Goal: Check status: Check status

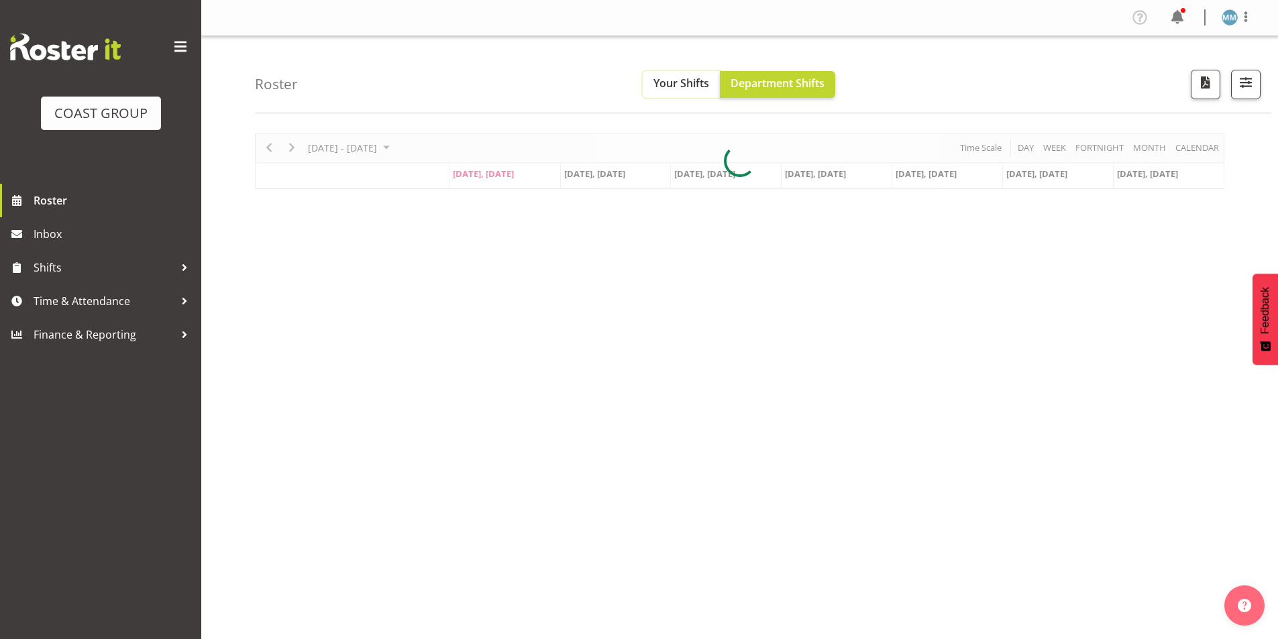
click at [667, 76] on span "Your Shifts" at bounding box center [681, 83] width 56 height 15
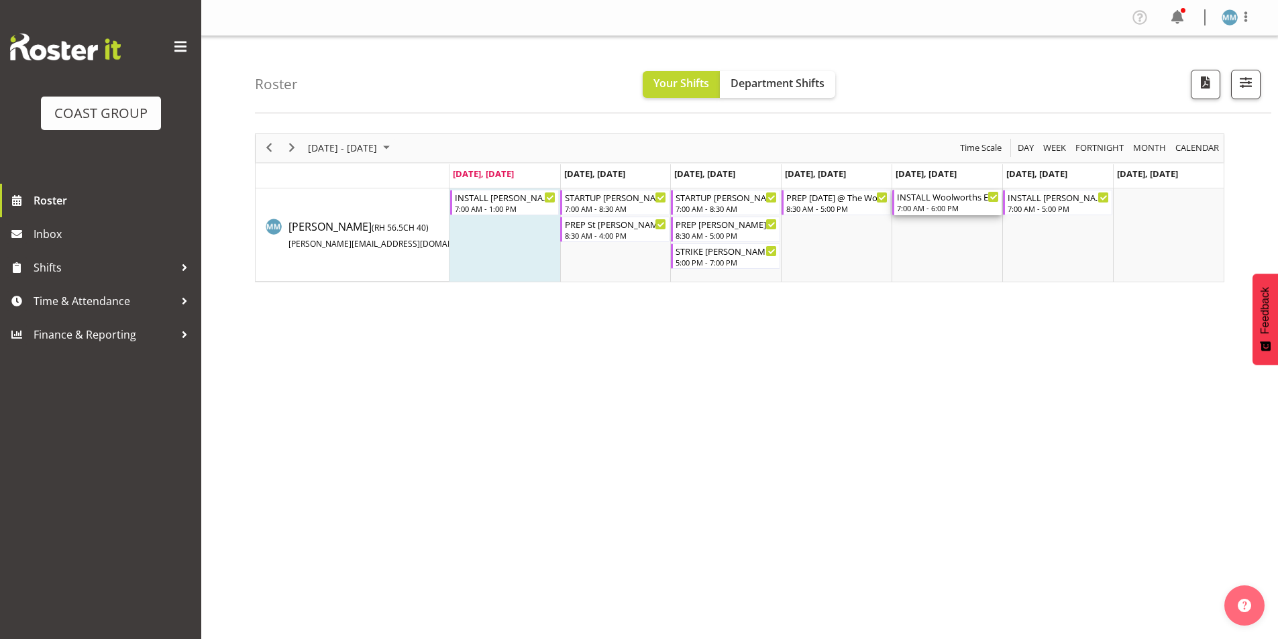
click at [924, 207] on div "7:00 AM - 6:00 PM" at bounding box center [948, 208] width 102 height 11
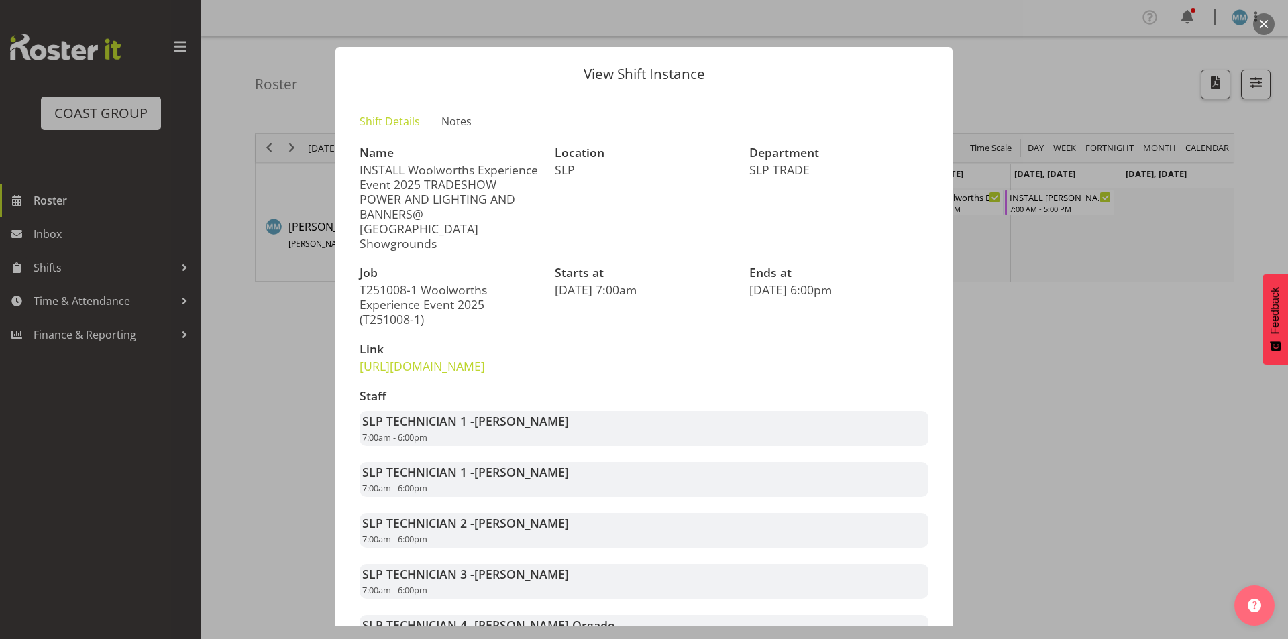
click at [1043, 313] on div at bounding box center [644, 319] width 1288 height 639
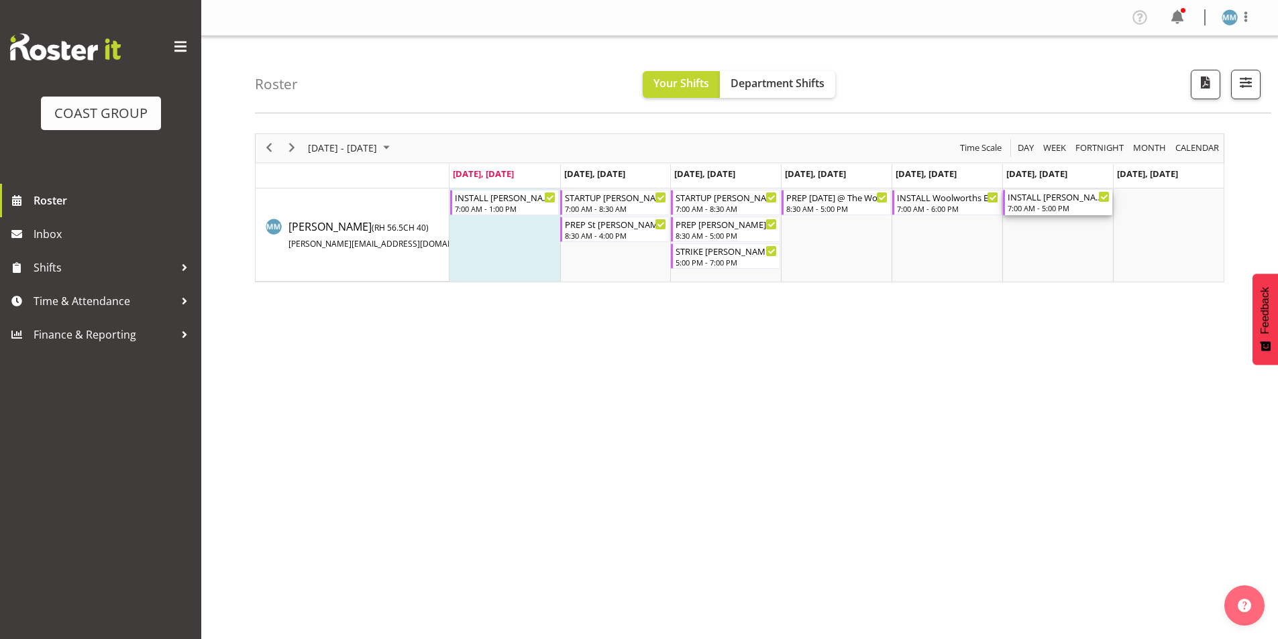
click at [1053, 190] on div "INSTALL [PERSON_NAME] Beauty and The Beast 25 @ [PERSON_NAME][GEOGRAPHIC_DATA] …" at bounding box center [1058, 196] width 102 height 13
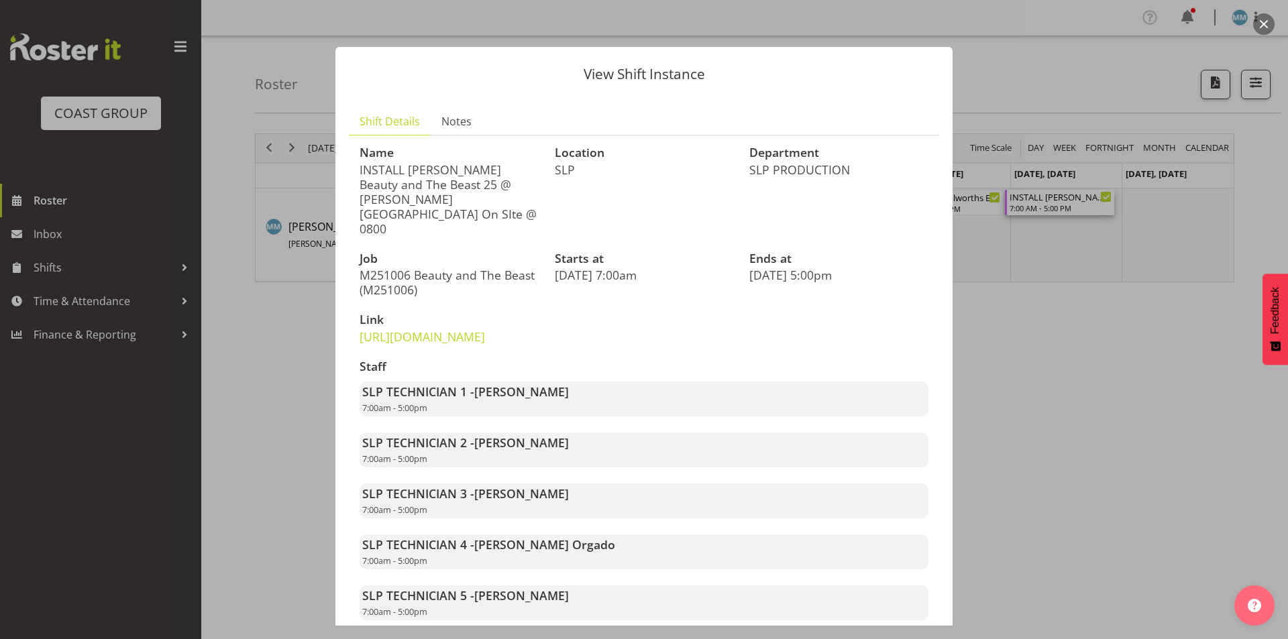
click at [999, 357] on div at bounding box center [644, 319] width 1288 height 639
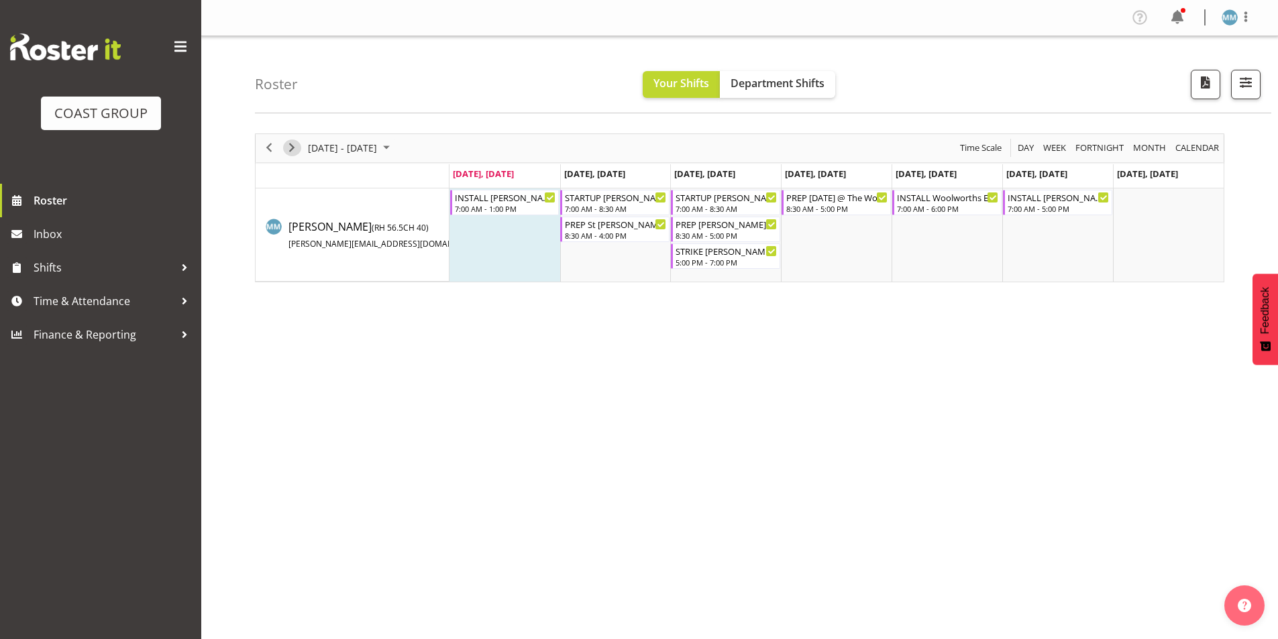
click at [291, 156] on span "Next" at bounding box center [292, 148] width 16 height 17
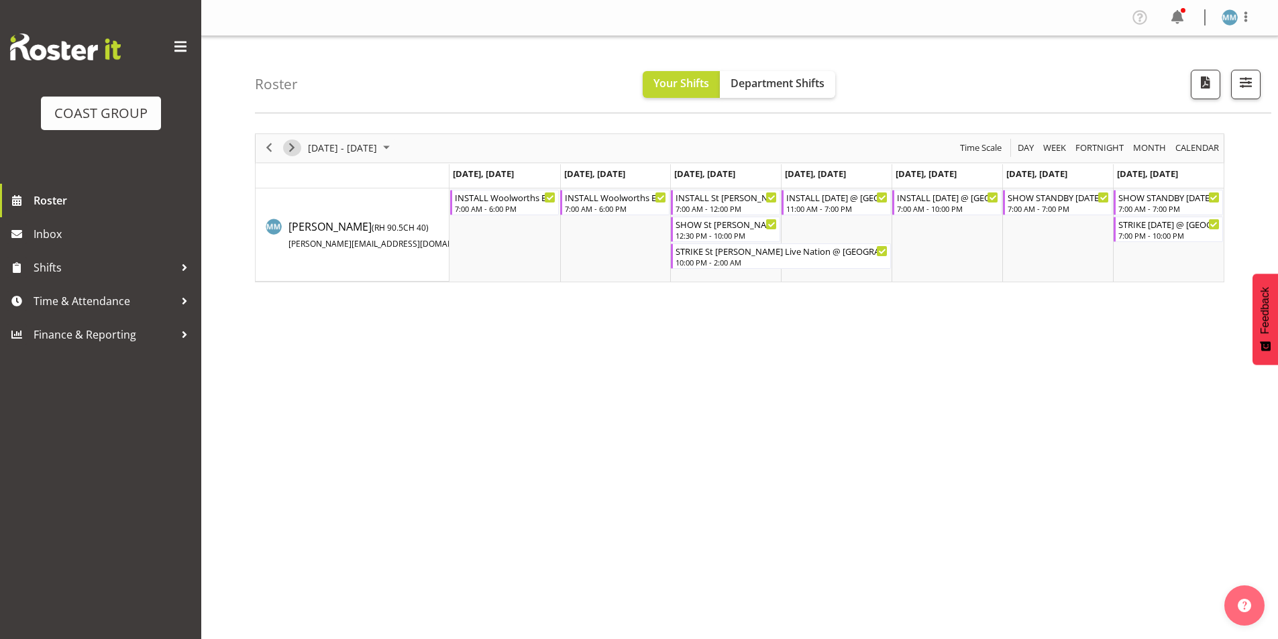
click at [296, 149] on span "Next" at bounding box center [292, 148] width 16 height 17
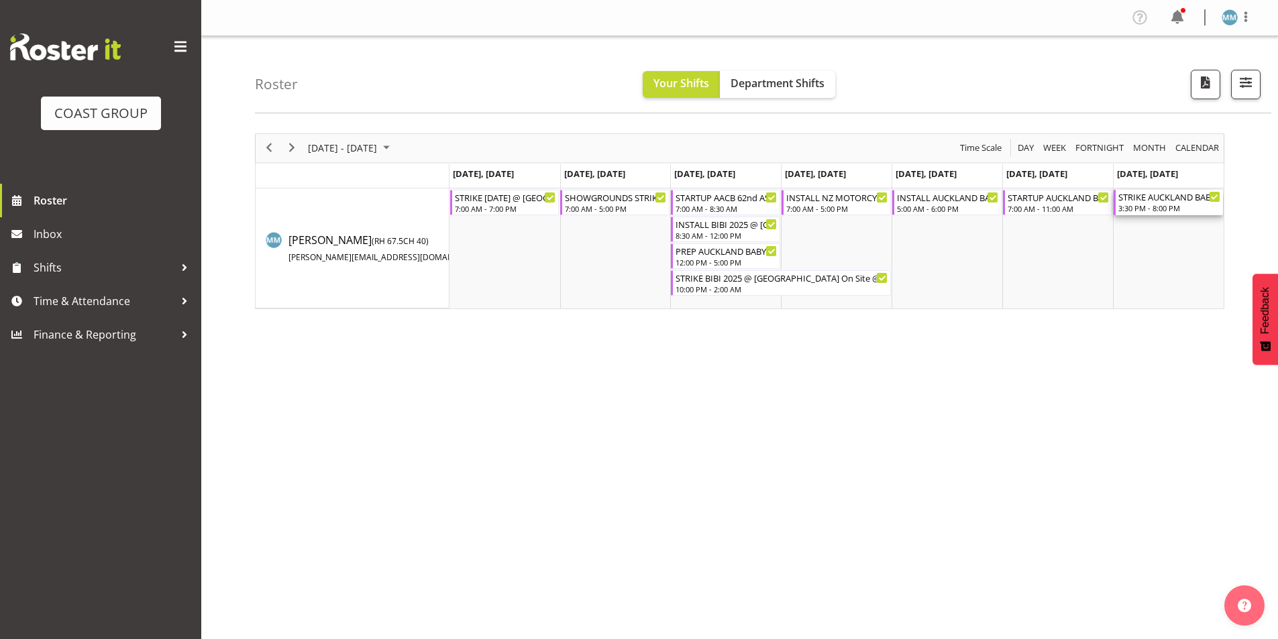
click at [1148, 209] on div "3:30 PM - 8:00 PM" at bounding box center [1169, 208] width 102 height 11
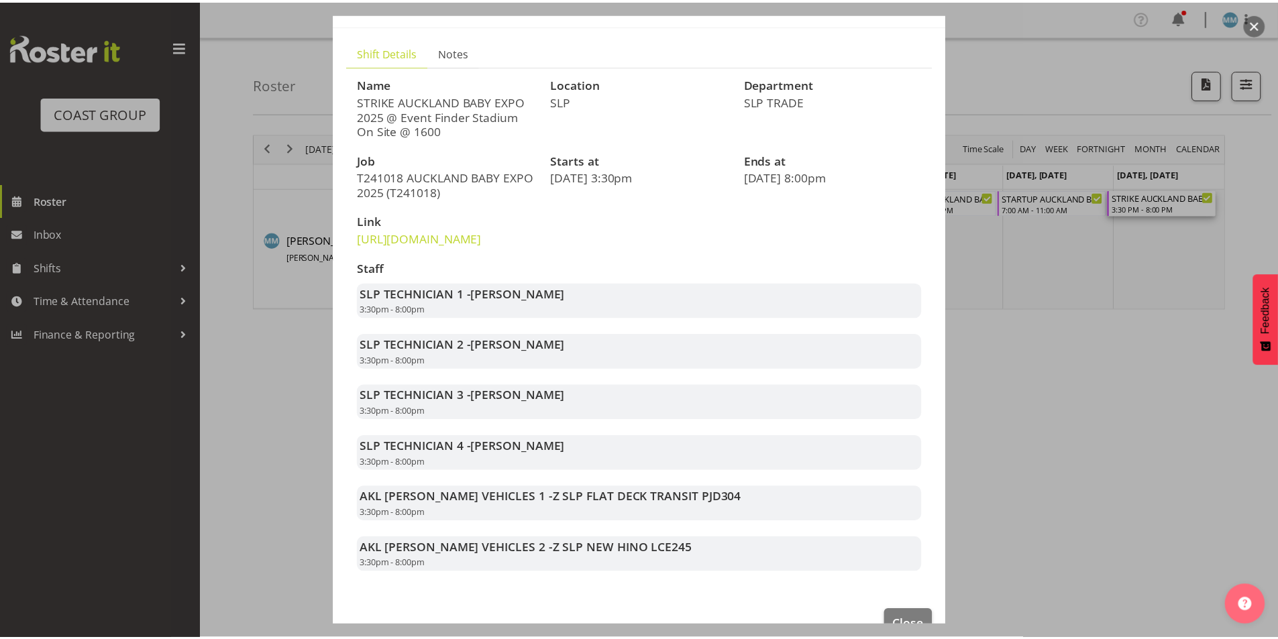
scroll to position [133, 0]
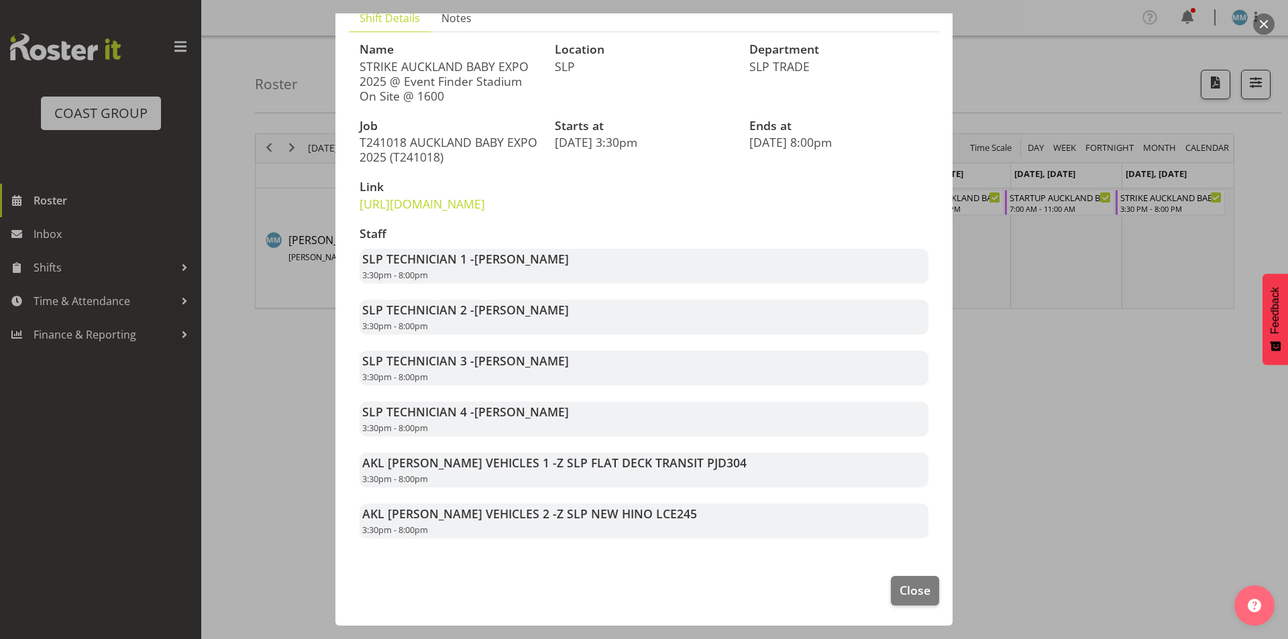
click at [1113, 362] on div at bounding box center [644, 319] width 1288 height 639
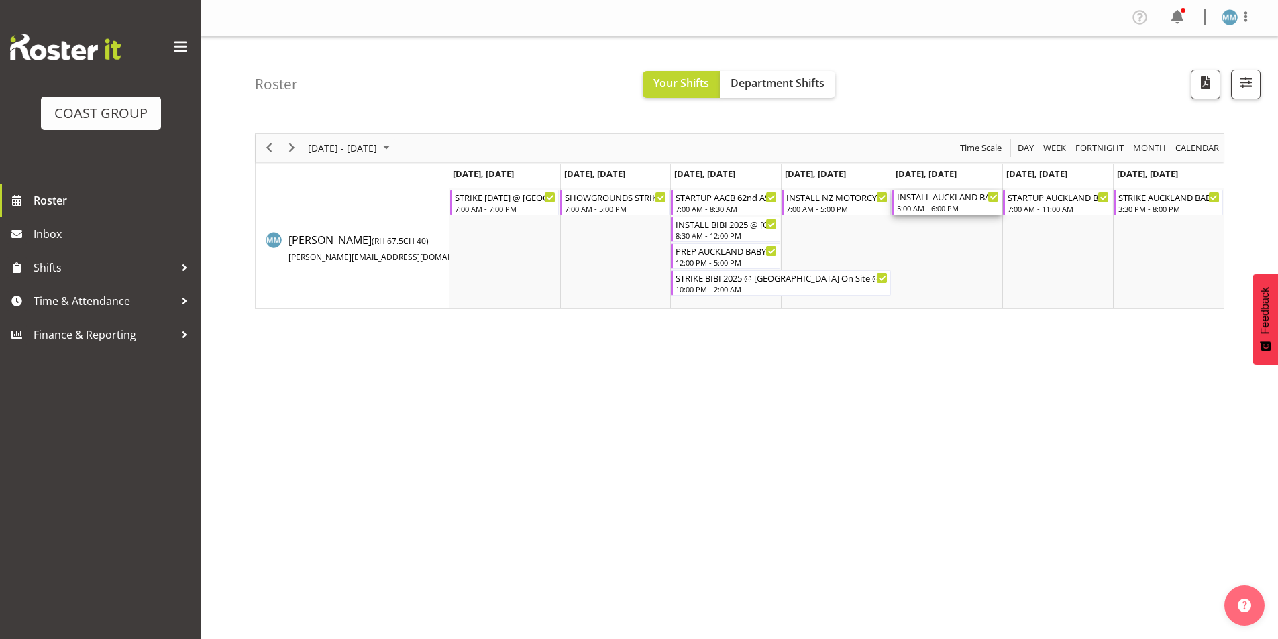
click at [952, 205] on div "5:00 AM - 6:00 PM" at bounding box center [948, 208] width 102 height 11
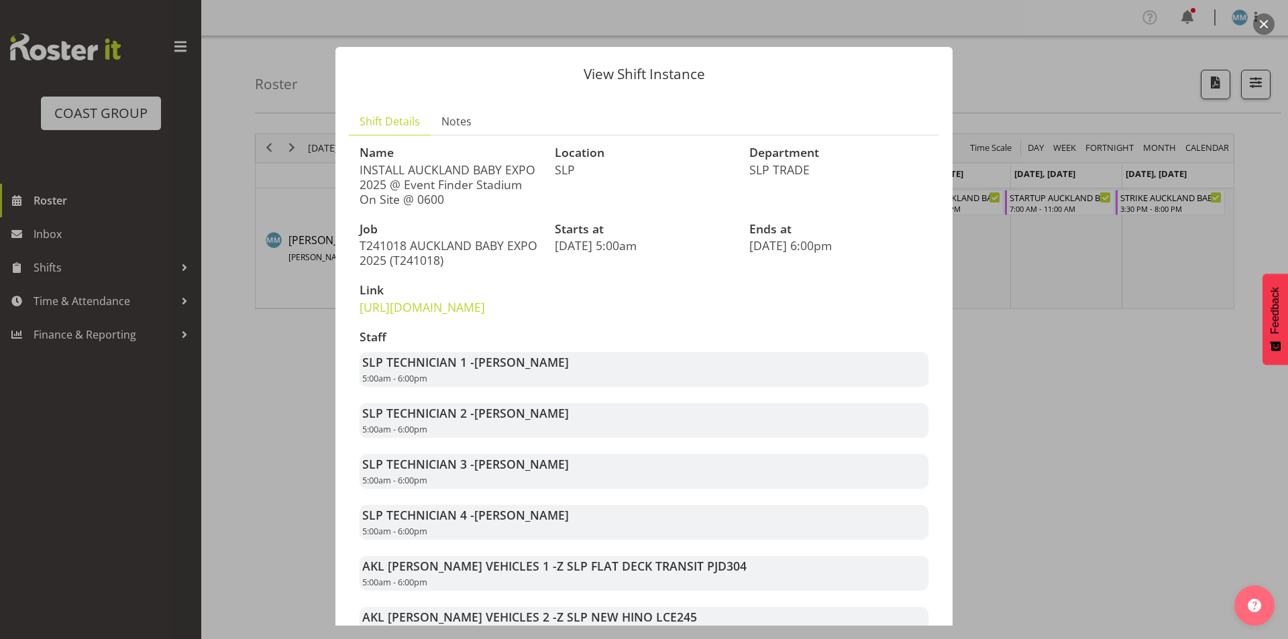
click at [1058, 432] on div at bounding box center [644, 319] width 1288 height 639
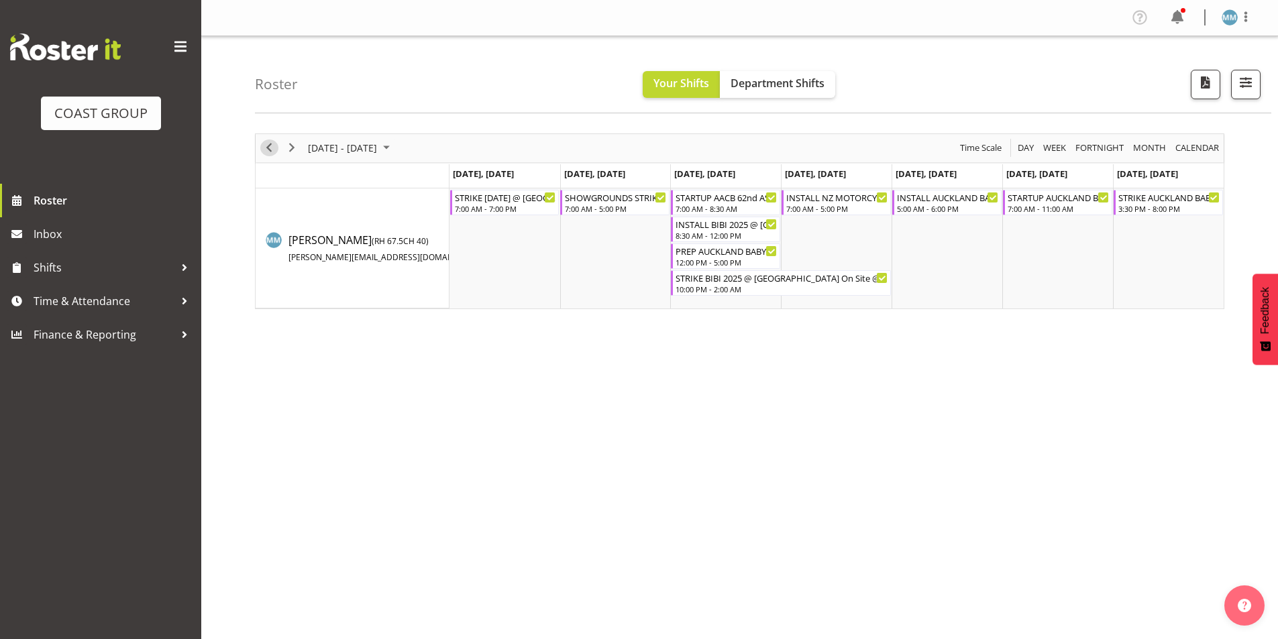
click at [264, 148] on span "Previous" at bounding box center [269, 148] width 16 height 17
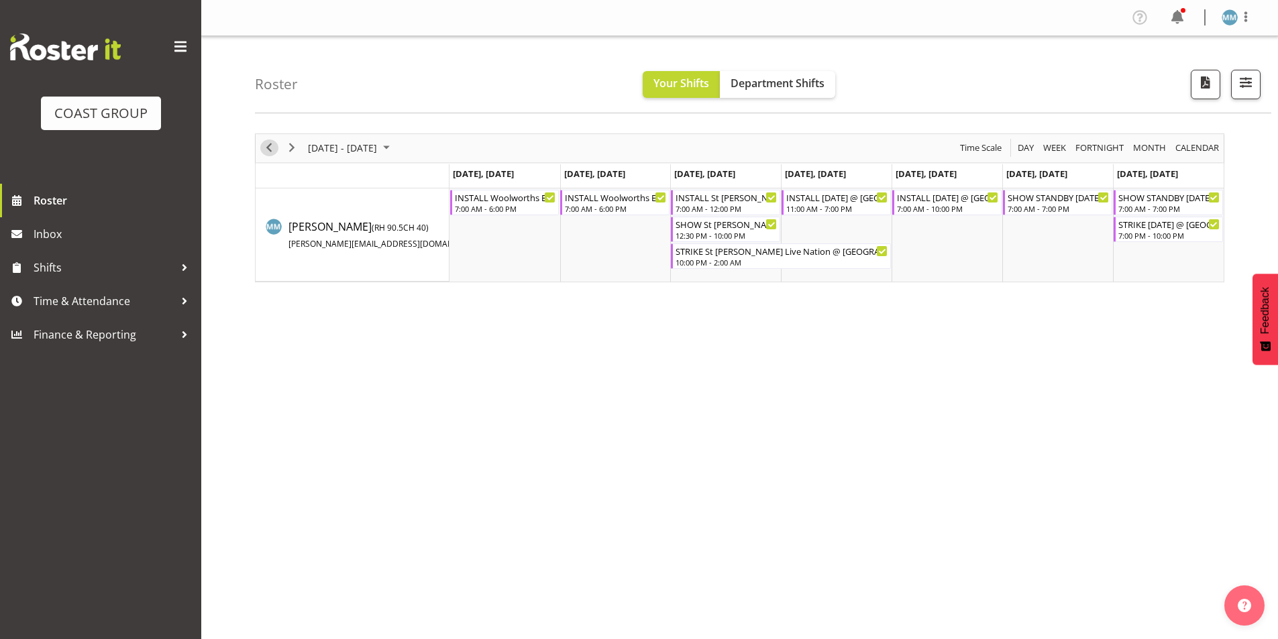
click at [268, 147] on span "Previous" at bounding box center [269, 148] width 16 height 17
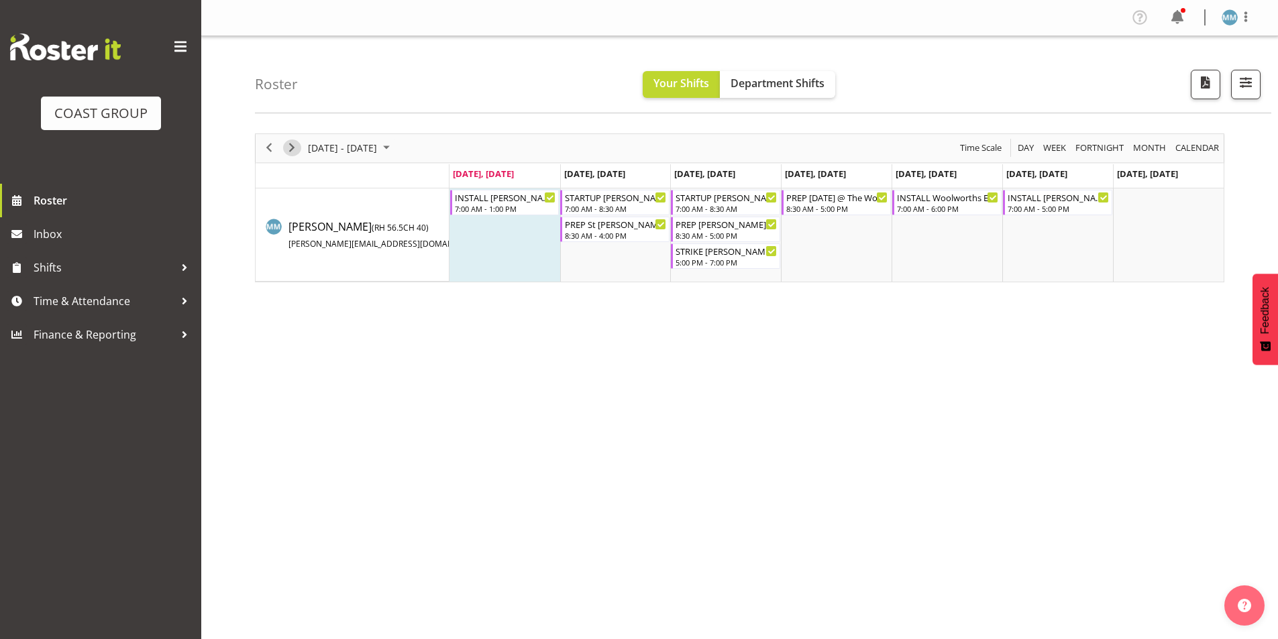
click at [295, 146] on span "Next" at bounding box center [292, 148] width 16 height 17
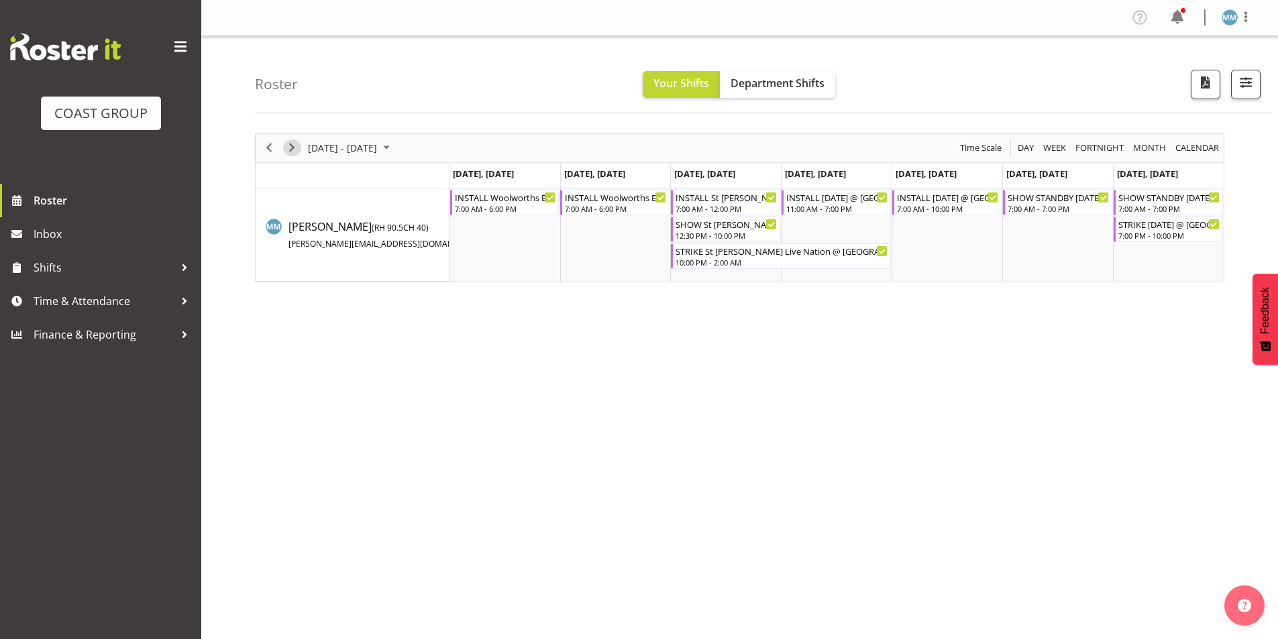
click at [291, 146] on span "Next" at bounding box center [292, 148] width 16 height 17
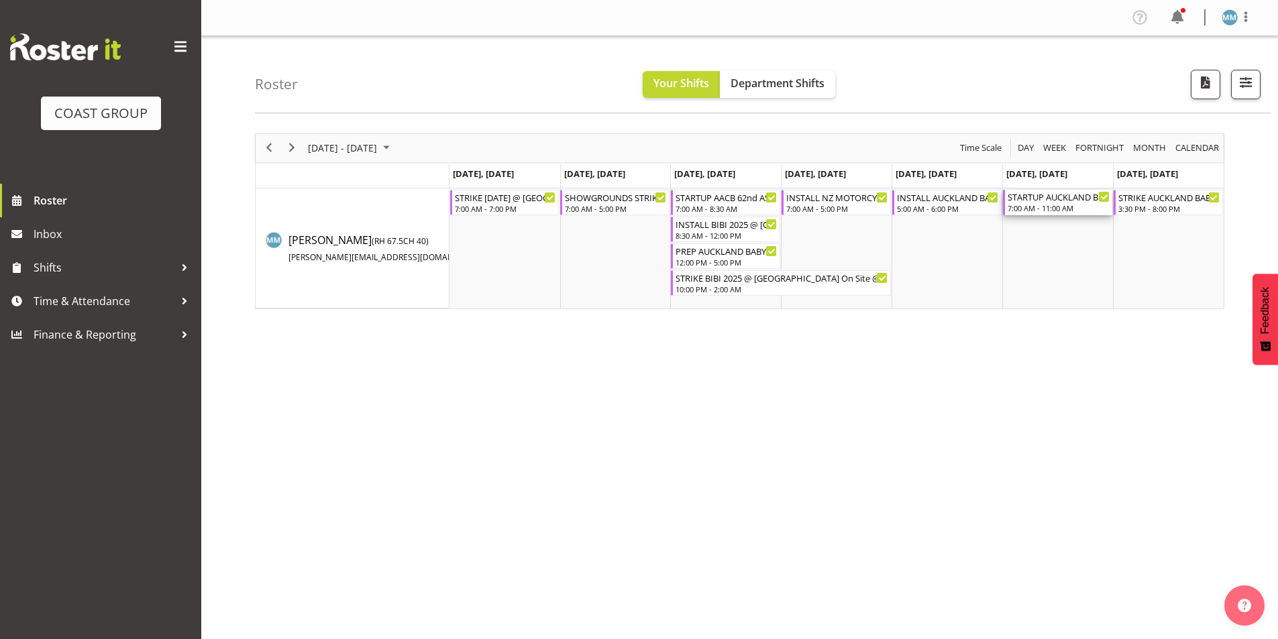
click at [1065, 214] on div "STARTUP AUCKLAND BABY EXPO 2025 @ Event Finder Stadium On Site @ 0600 7:00 AM -…" at bounding box center [1058, 202] width 102 height 25
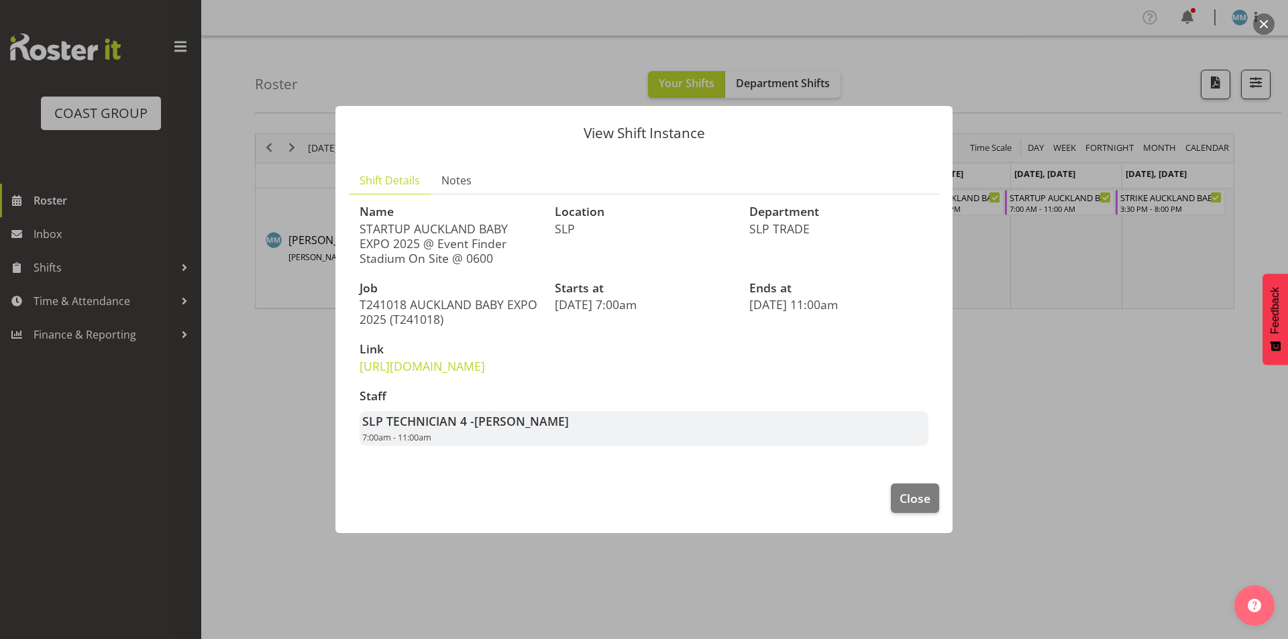
click at [999, 370] on div at bounding box center [644, 319] width 1288 height 639
